Goal: Task Accomplishment & Management: Manage account settings

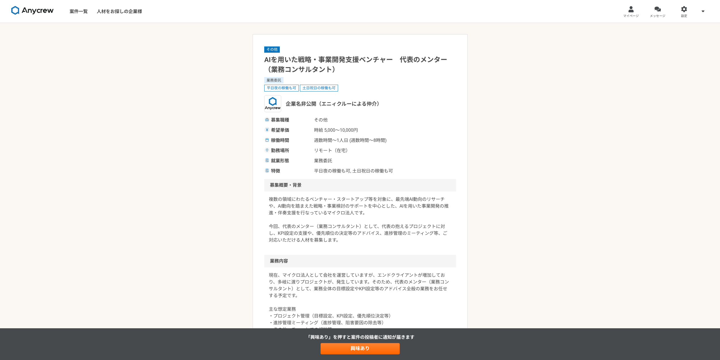
click at [197, 108] on div "その他 AIを用いた戦略・事業開発支援ベンチャー　代表のメンター（業務コンサルタント） 業務委託 平日夜の稼働も可 土日祝日の稼働も可 企業名非公開（エニィク…" at bounding box center [360, 346] width 720 height 647
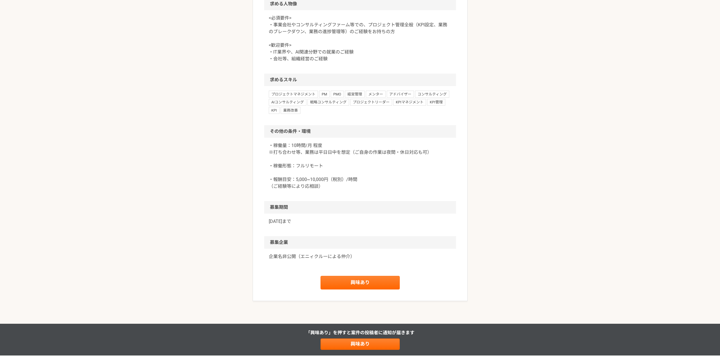
scroll to position [359, 0]
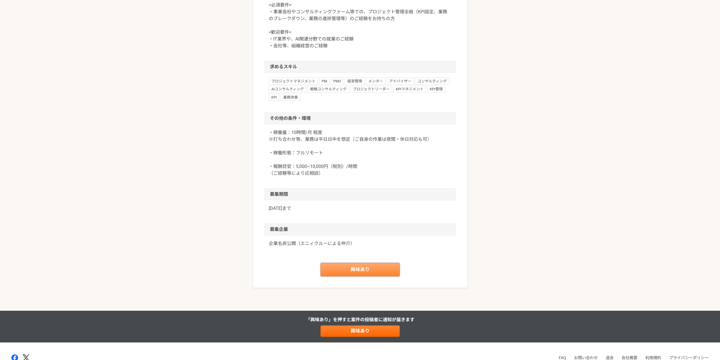
click at [361, 274] on link "興味あり" at bounding box center [360, 270] width 79 height 14
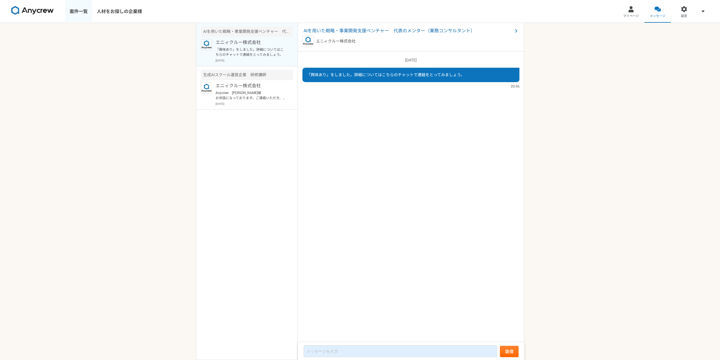
click at [85, 9] on link "案件一覧" at bounding box center [78, 11] width 27 height 23
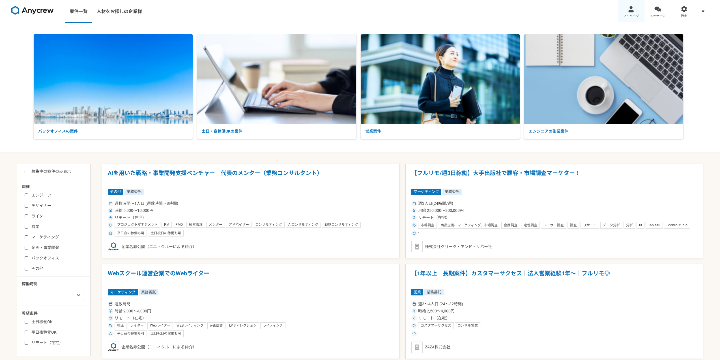
click at [637, 11] on link "マイページ" at bounding box center [631, 11] width 27 height 23
